Goal: Information Seeking & Learning: Understand process/instructions

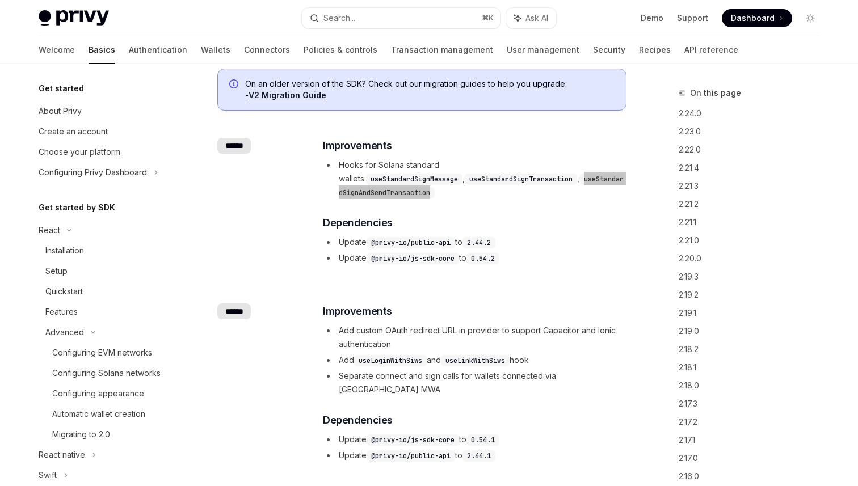
scroll to position [567, 0]
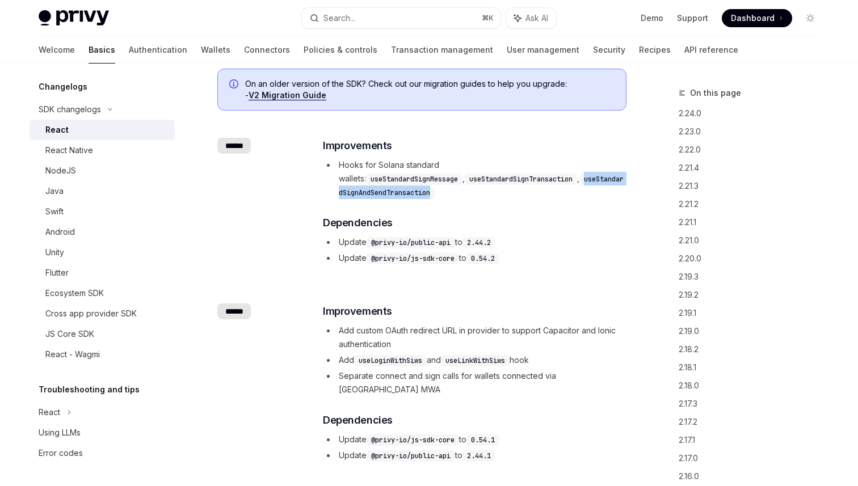
click at [591, 235] on li "Update @privy-io/public-api to 2.44.2" at bounding box center [474, 242] width 302 height 14
click at [561, 324] on li "Add custom OAuth redirect URL in provider to support Capacitor and Ionic authen…" at bounding box center [474, 337] width 302 height 27
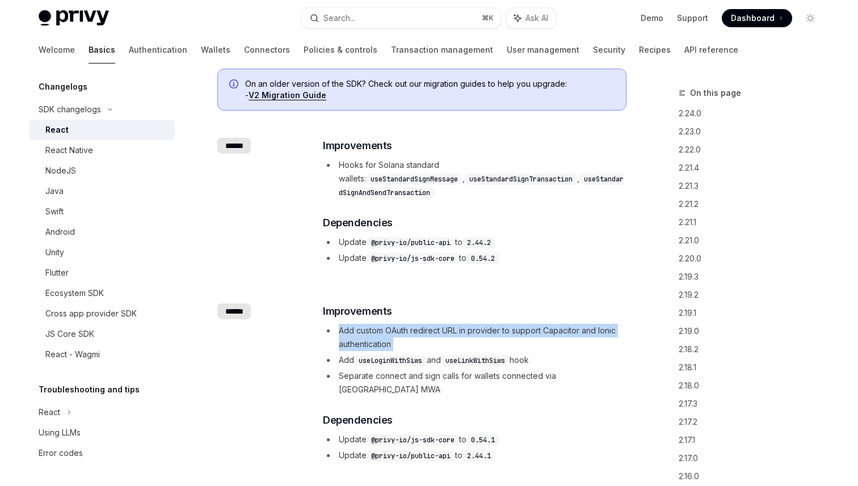
click at [561, 324] on li "Add custom OAuth redirect URL in provider to support Capacitor and Ionic authen…" at bounding box center [474, 337] width 302 height 27
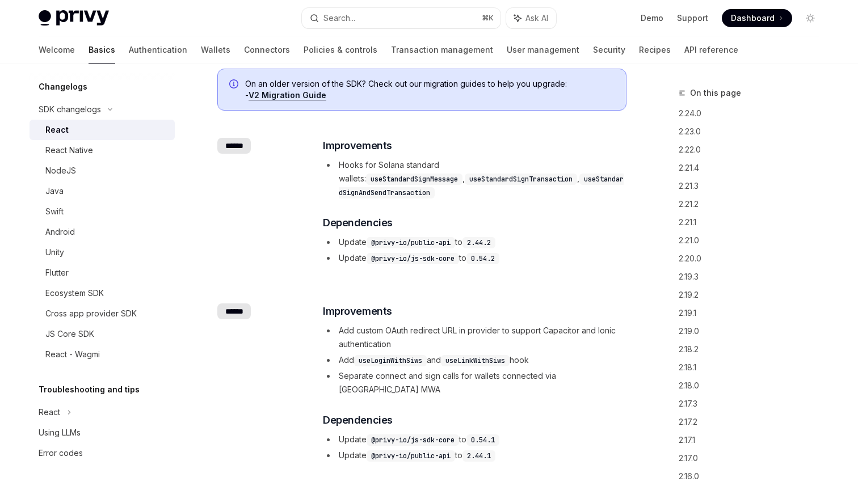
click at [561, 324] on li "Add custom OAuth redirect URL in provider to support Capacitor and Ionic authen…" at bounding box center [474, 337] width 302 height 27
click at [574, 325] on li "Add custom OAuth redirect URL in provider to support Capacitor and Ionic authen…" at bounding box center [474, 337] width 302 height 27
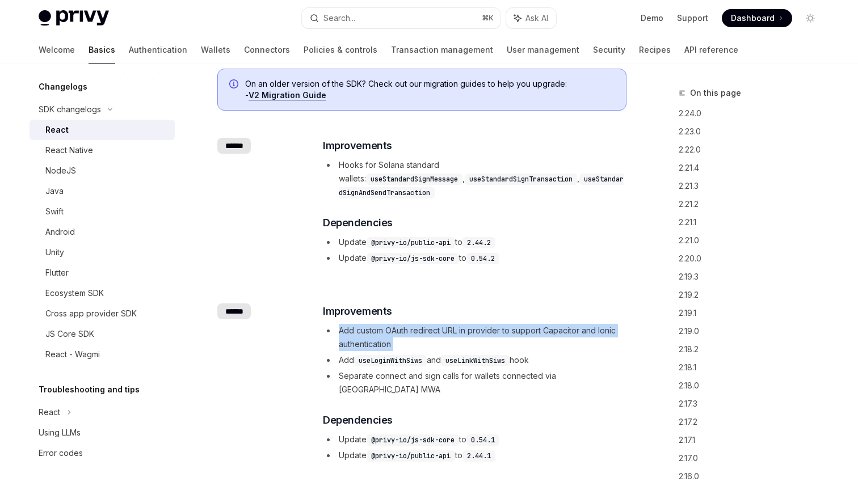
click at [374, 355] on code "useLoginWithSiws" at bounding box center [390, 360] width 73 height 11
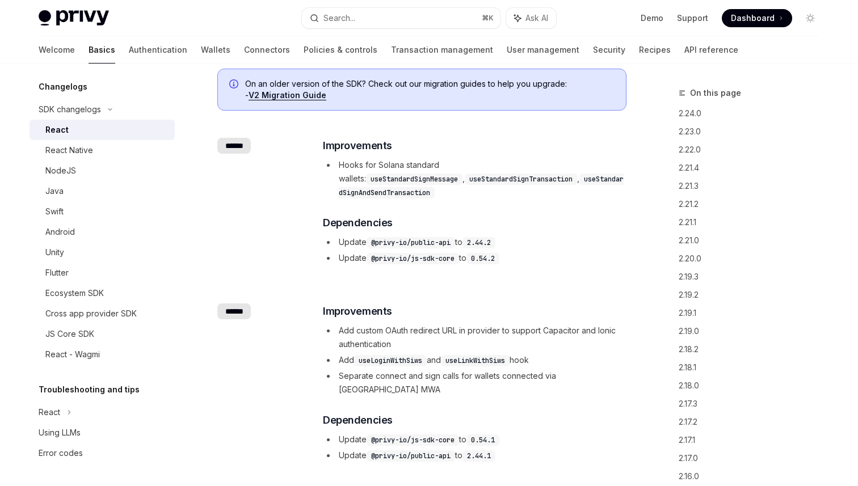
click at [374, 355] on code "useLoginWithSiws" at bounding box center [390, 360] width 73 height 11
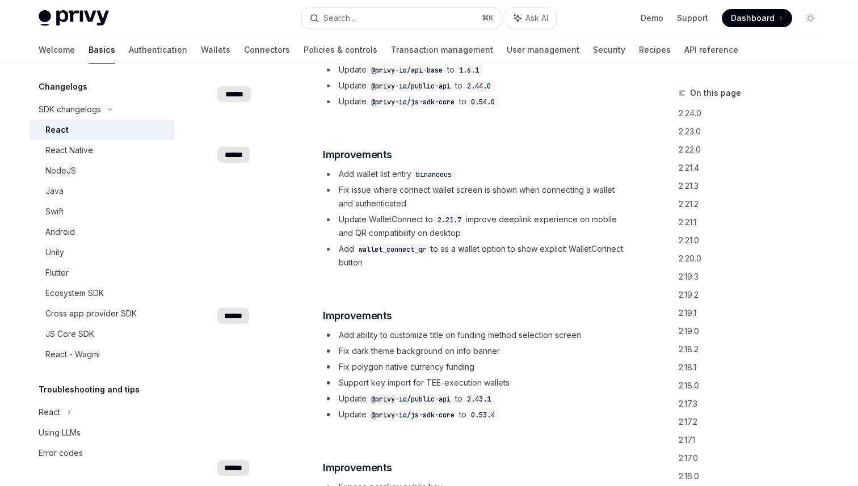
scroll to position [768, 0]
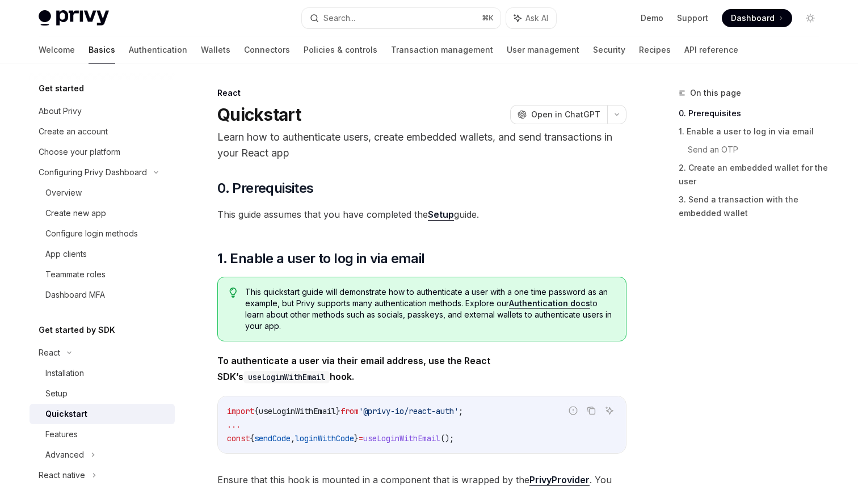
click at [515, 156] on p "Learn how to authenticate users, create embedded wallets, and send transactions…" at bounding box center [421, 145] width 409 height 32
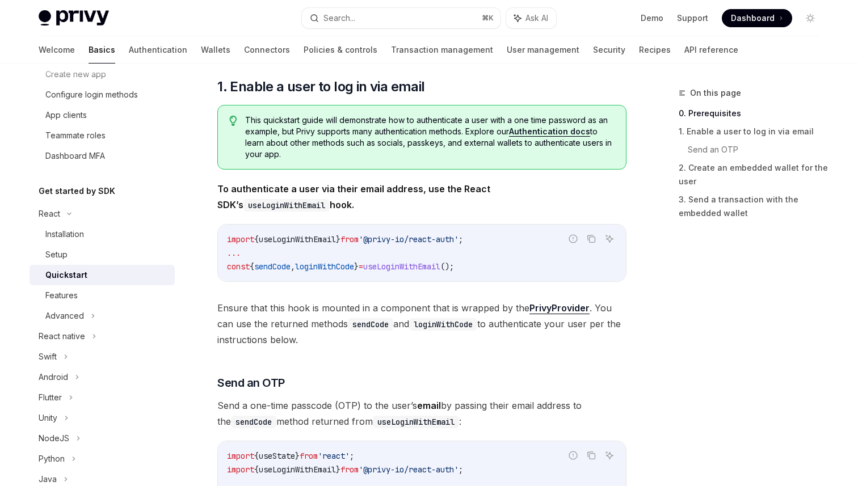
scroll to position [183, 0]
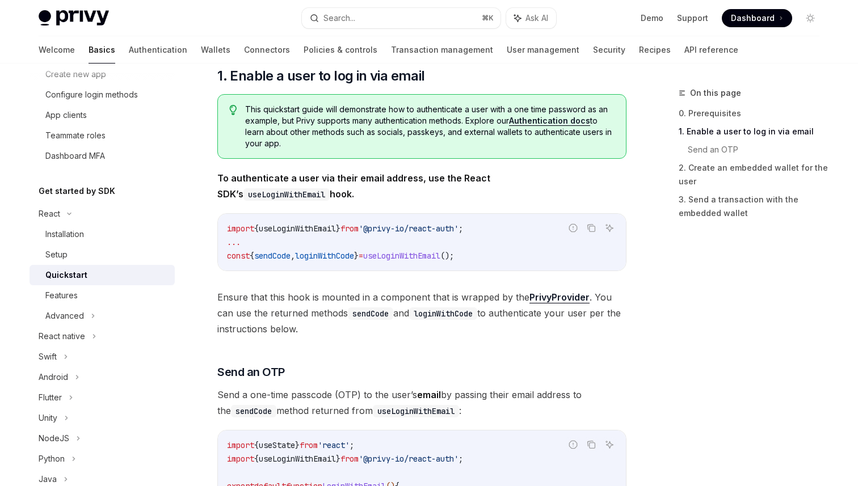
click at [468, 271] on div "Report incorrect code Copy Ask AI import { useLoginWithEmail } from '@privy-io/…" at bounding box center [421, 242] width 409 height 58
click at [466, 301] on span "Ensure that this hook is mounted in a component that is wrapped by the PrivyPro…" at bounding box center [421, 313] width 409 height 48
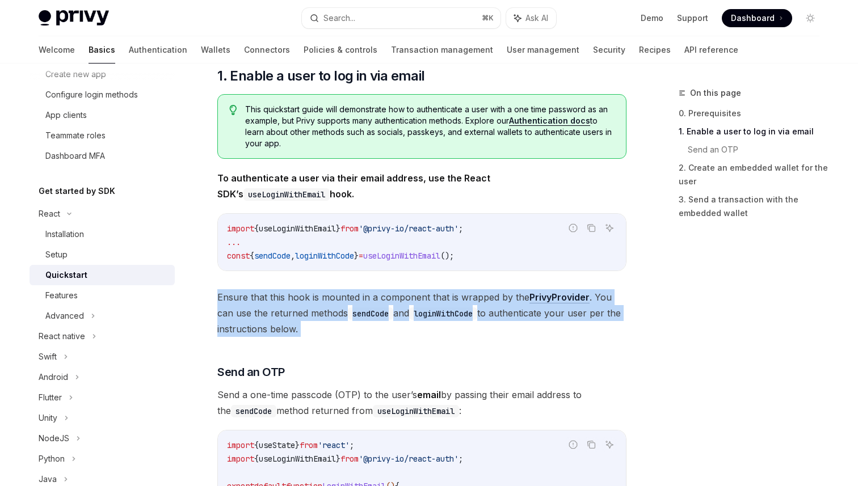
click at [466, 301] on span "Ensure that this hook is mounted in a component that is wrapped by the PrivyPro…" at bounding box center [421, 313] width 409 height 48
click at [494, 310] on span "Ensure that this hook is mounted in a component that is wrapped by the PrivyPro…" at bounding box center [421, 313] width 409 height 48
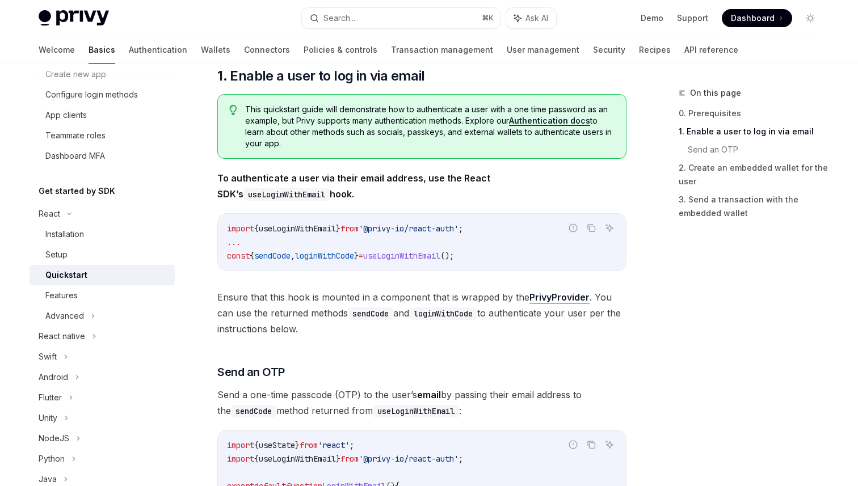
click at [494, 310] on span "Ensure that this hook is mounted in a component that is wrapped by the PrivyPro…" at bounding box center [421, 313] width 409 height 48
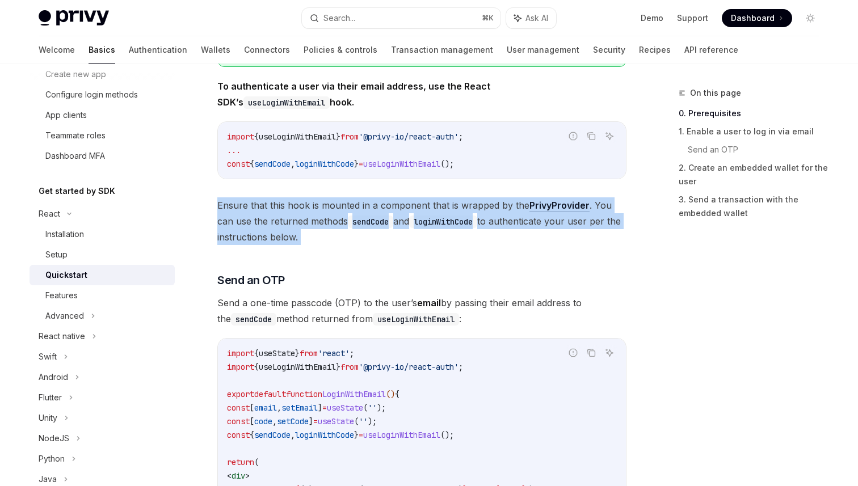
scroll to position [354, 0]
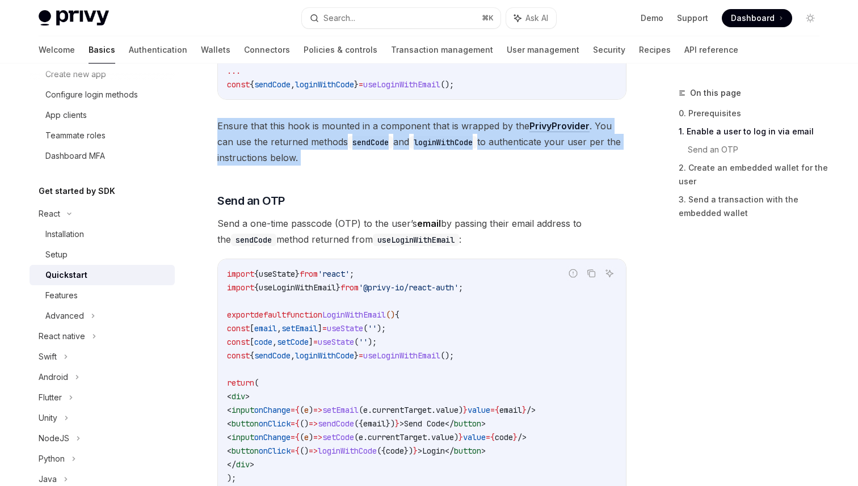
click at [510, 227] on span "Send a one-time passcode (OTP) to the user’s email by passing their email addre…" at bounding box center [421, 232] width 409 height 32
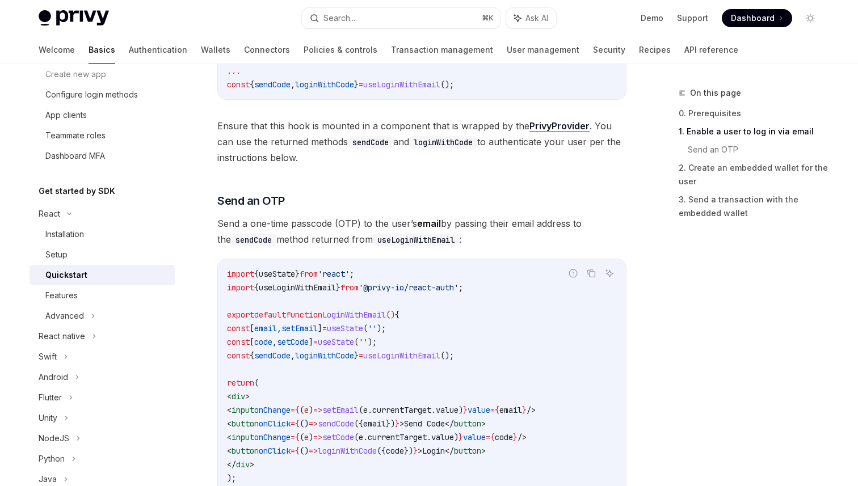
click at [510, 227] on span "Send a one-time passcode (OTP) to the user’s email by passing their email addre…" at bounding box center [421, 232] width 409 height 32
